Goal: Task Accomplishment & Management: Use online tool/utility

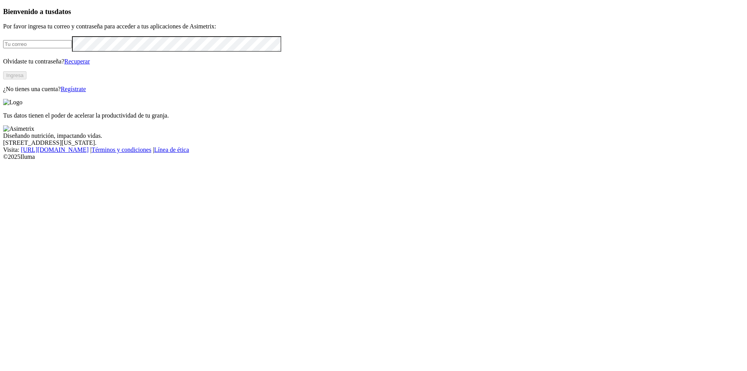
type input "luis.lopez@aliar.com.co"
click at [26, 79] on button "Ingresa" at bounding box center [14, 75] width 23 height 8
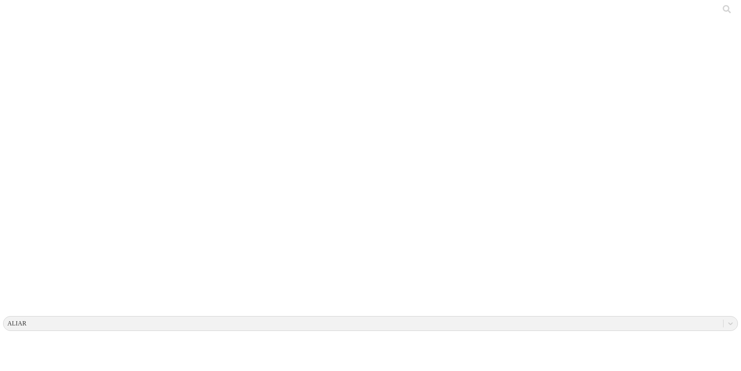
drag, startPoint x: 572, startPoint y: 41, endPoint x: 573, endPoint y: 37, distance: 4.4
